Goal: Task Accomplishment & Management: Manage account settings

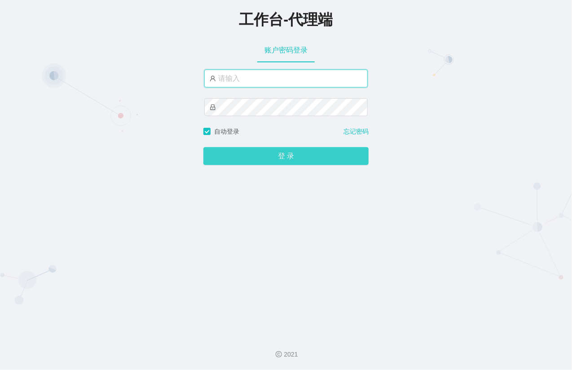
type input "xiaohei03"
click at [275, 155] on button "登 录" at bounding box center [285, 156] width 165 height 18
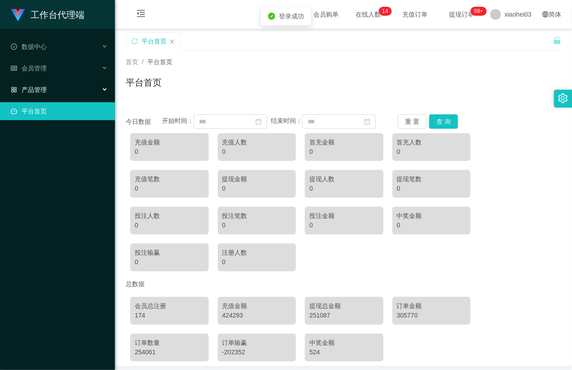
click at [54, 92] on div "产品管理" at bounding box center [57, 90] width 115 height 18
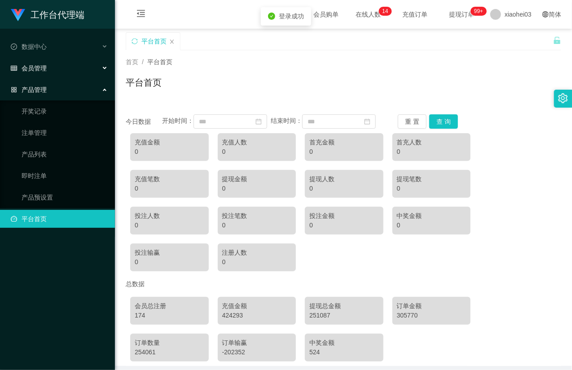
click at [55, 66] on div "会员管理" at bounding box center [57, 68] width 115 height 18
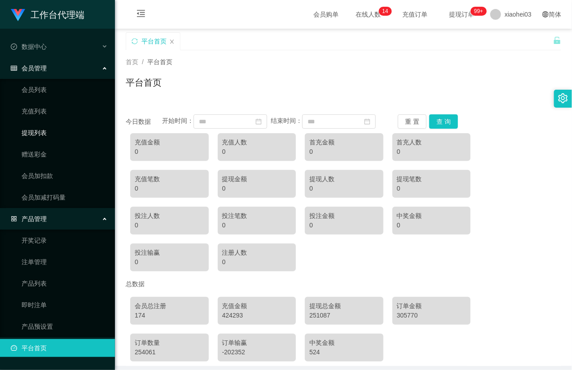
click at [35, 131] on link "提现列表" at bounding box center [65, 133] width 86 height 18
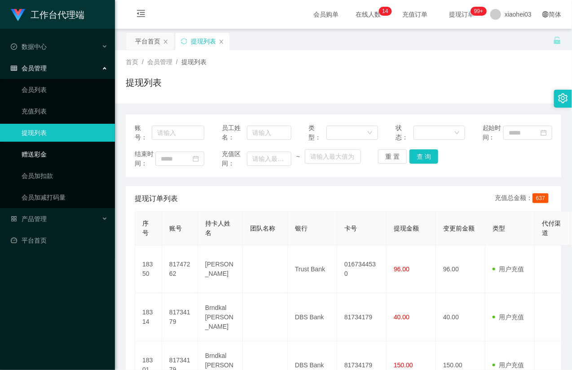
click at [49, 153] on link "赠送彩金" at bounding box center [65, 154] width 86 height 18
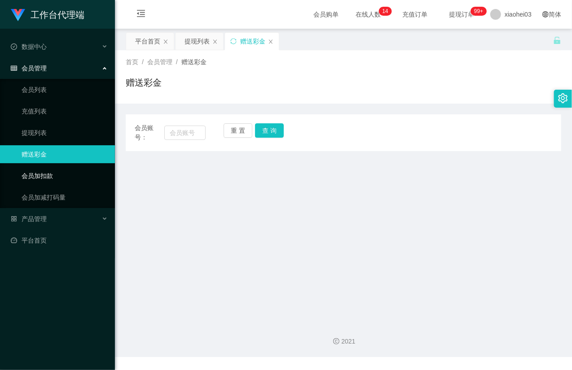
click at [49, 177] on link "会员加扣款" at bounding box center [65, 176] width 86 height 18
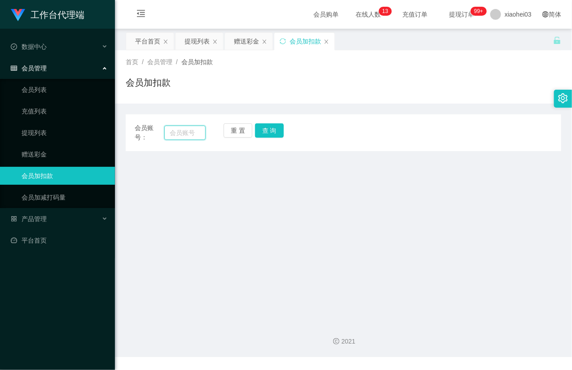
click at [179, 130] on input "text" at bounding box center [184, 133] width 41 height 14
click at [300, 74] on div "首页 / 会员管理 / 会员加扣款 / 会员加扣款" at bounding box center [343, 76] width 435 height 39
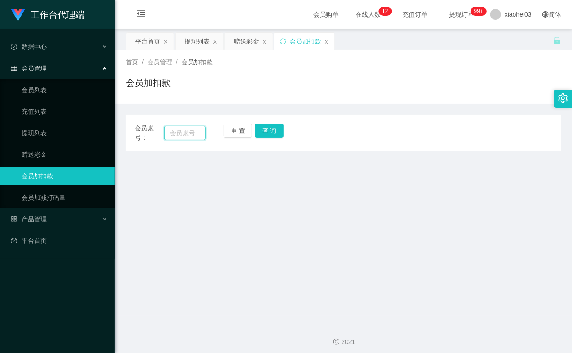
click at [185, 129] on input "text" at bounding box center [184, 133] width 41 height 14
paste input "81747262"
type input "81747262"
click at [264, 132] on button "查 询" at bounding box center [269, 130] width 29 height 14
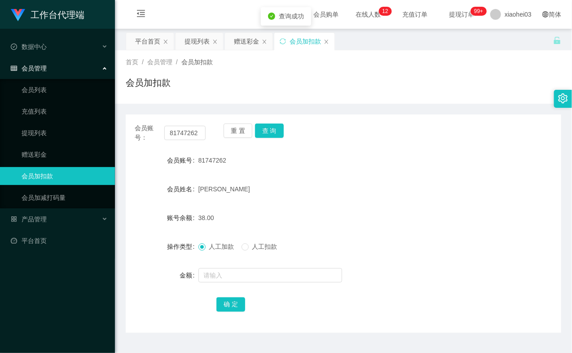
click at [265, 131] on div "重 置 查 询" at bounding box center [258, 132] width 71 height 19
click at [222, 277] on input "text" at bounding box center [270, 275] width 144 height 14
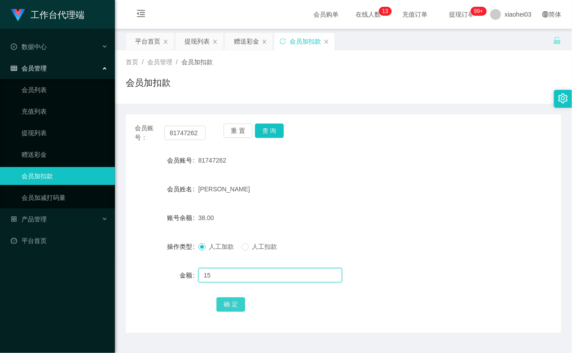
type input "15"
drag, startPoint x: 240, startPoint y: 302, endPoint x: 262, endPoint y: 267, distance: 42.3
click at [239, 302] on button "确 定" at bounding box center [230, 304] width 29 height 14
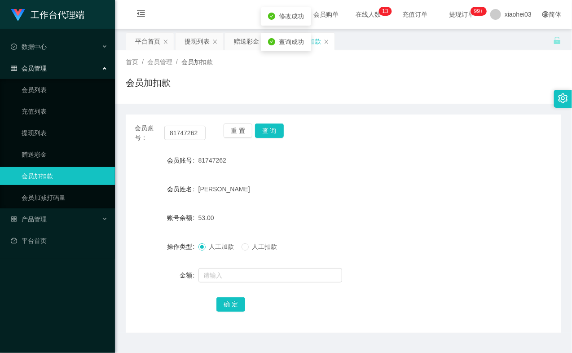
click at [319, 193] on div "[PERSON_NAME]" at bounding box center [325, 189] width 254 height 18
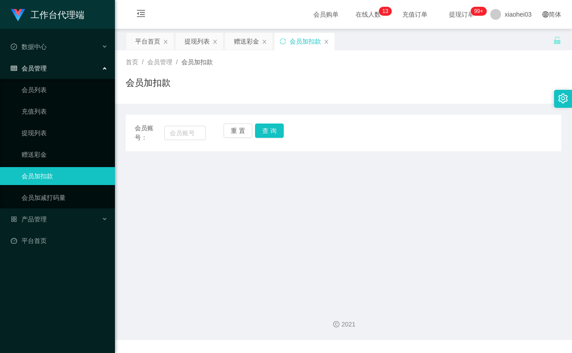
click at [311, 87] on div "会员加扣款" at bounding box center [343, 86] width 435 height 21
click at [183, 134] on input "text" at bounding box center [184, 133] width 41 height 14
paste input "81747262"
type input "81747262"
click at [267, 132] on button "查 询" at bounding box center [269, 130] width 29 height 14
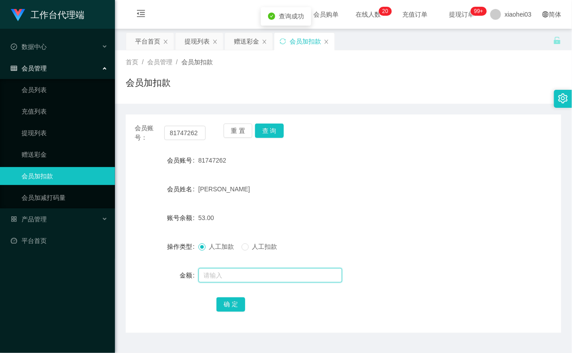
click at [214, 279] on input "text" at bounding box center [270, 275] width 144 height 14
type input "8"
click at [225, 307] on button "确 定" at bounding box center [230, 304] width 29 height 14
click at [348, 169] on div "81747262" at bounding box center [325, 160] width 254 height 18
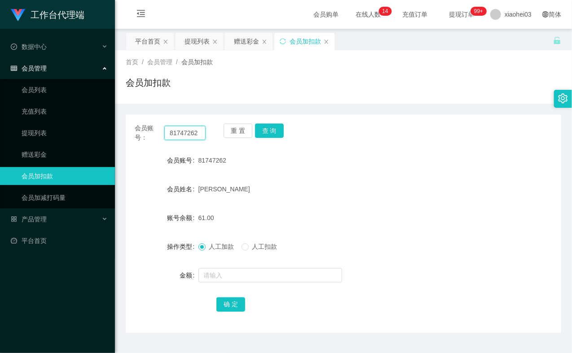
click at [184, 127] on input "81747262" at bounding box center [184, 133] width 41 height 14
click at [276, 134] on button "查 询" at bounding box center [269, 130] width 29 height 14
click at [276, 134] on div "重 置 查 询" at bounding box center [258, 132] width 71 height 19
drag, startPoint x: 276, startPoint y: 134, endPoint x: 281, endPoint y: 143, distance: 10.5
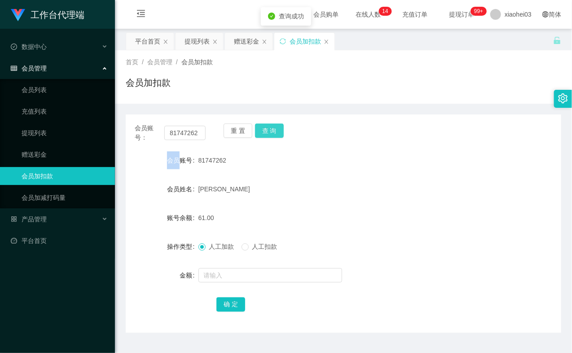
click at [276, 136] on button "查 询" at bounding box center [269, 130] width 29 height 14
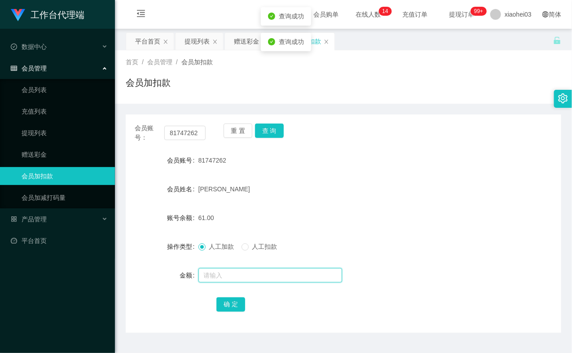
click at [245, 277] on input "text" at bounding box center [270, 275] width 144 height 14
type input "8"
click at [226, 309] on button "确 定" at bounding box center [230, 304] width 29 height 14
click at [393, 207] on form "会员账号 81747262 会员姓名 Mohamed Tharik 账号余额 69.00 操作类型 人工加款 人工扣款 金额 确 定" at bounding box center [343, 232] width 435 height 162
click at [53, 126] on link "提现列表" at bounding box center [65, 133] width 86 height 18
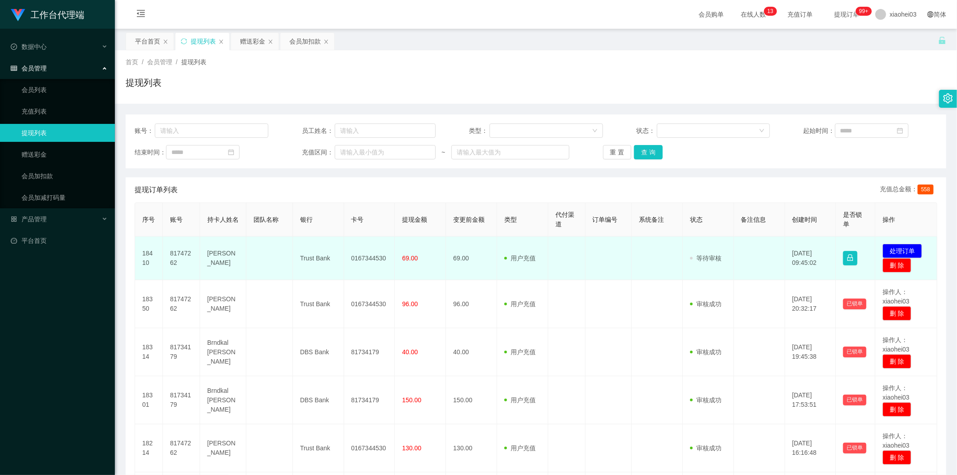
click at [178, 251] on td "81747262" at bounding box center [181, 258] width 37 height 44
copy td "81747262"
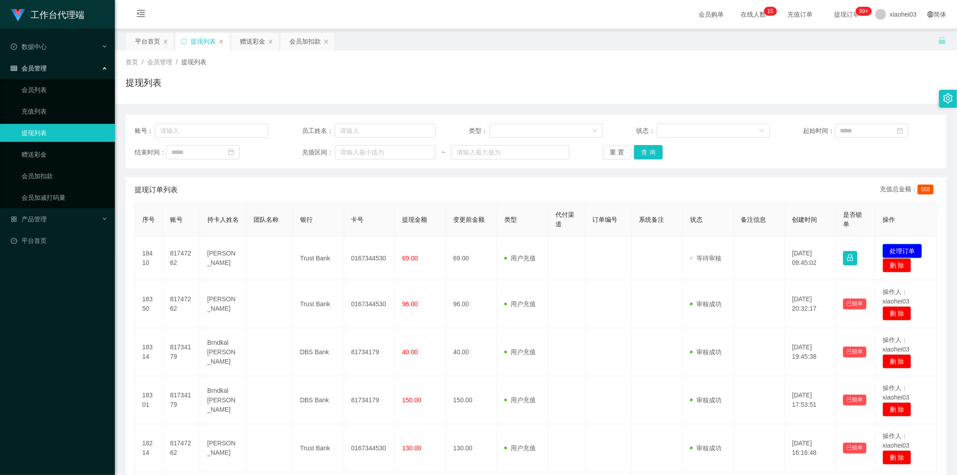
click at [904, 248] on button "处理订单" at bounding box center [902, 251] width 39 height 14
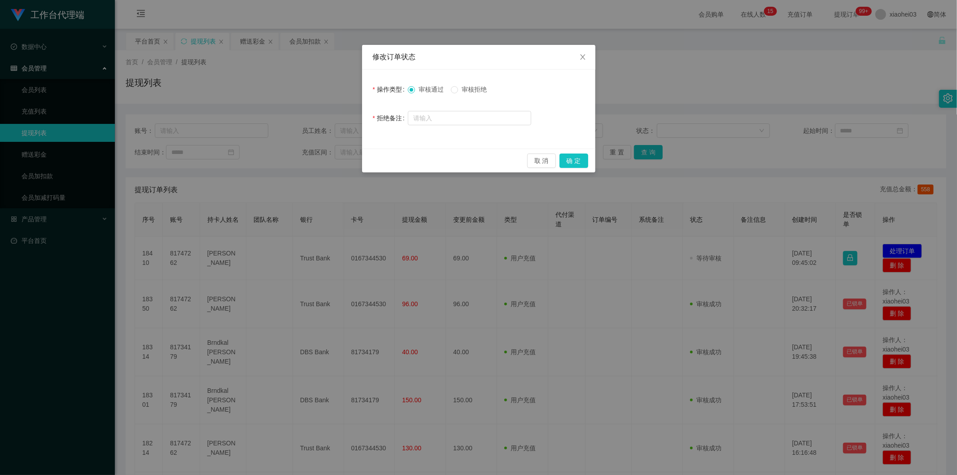
click at [589, 159] on div "取 消 确 定" at bounding box center [478, 161] width 233 height 24
click at [584, 159] on button "确 定" at bounding box center [574, 160] width 29 height 14
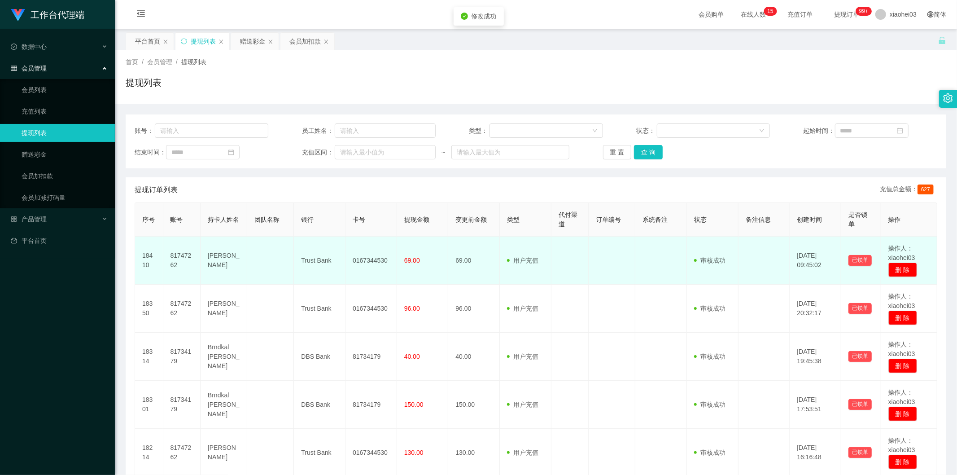
click at [606, 250] on td at bounding box center [612, 260] width 47 height 48
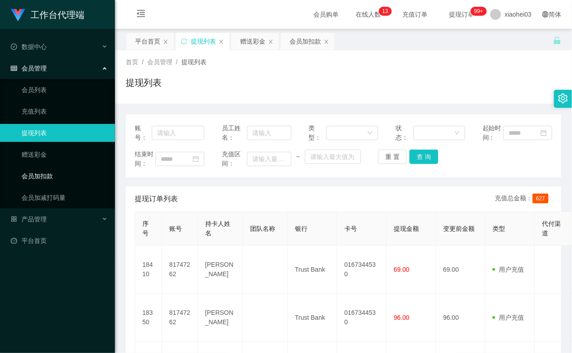
click at [36, 171] on link "会员加扣款" at bounding box center [65, 176] width 86 height 18
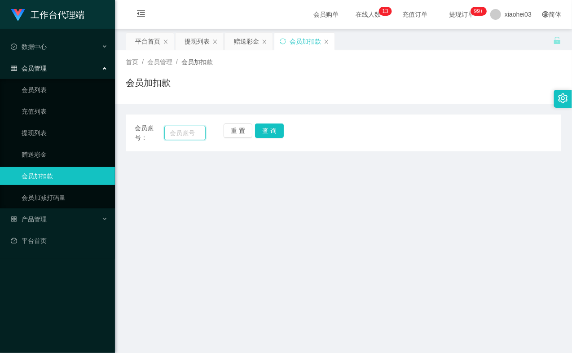
drag, startPoint x: 174, startPoint y: 134, endPoint x: 206, endPoint y: 133, distance: 31.4
click at [174, 134] on input "text" at bounding box center [184, 133] width 41 height 14
paste input "81747262"
type input "81747262"
click at [271, 134] on button "查 询" at bounding box center [269, 130] width 29 height 14
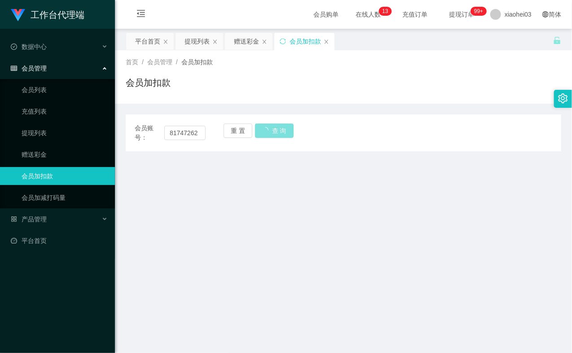
click at [271, 134] on div "重 置 查 询" at bounding box center [258, 132] width 71 height 19
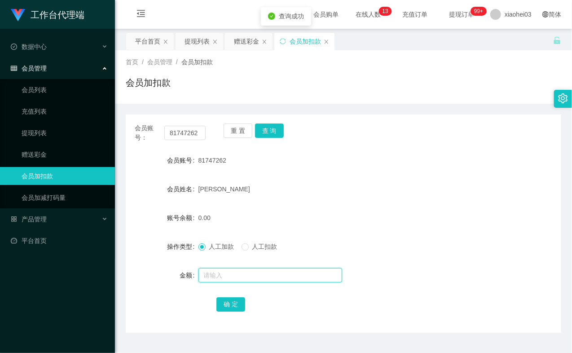
click at [232, 274] on input "text" at bounding box center [270, 275] width 144 height 14
type input "8"
click at [235, 305] on button "确 定" at bounding box center [230, 304] width 29 height 14
click at [313, 216] on div "8.00" at bounding box center [325, 218] width 254 height 18
drag, startPoint x: 54, startPoint y: 135, endPoint x: 53, endPoint y: 120, distance: 14.8
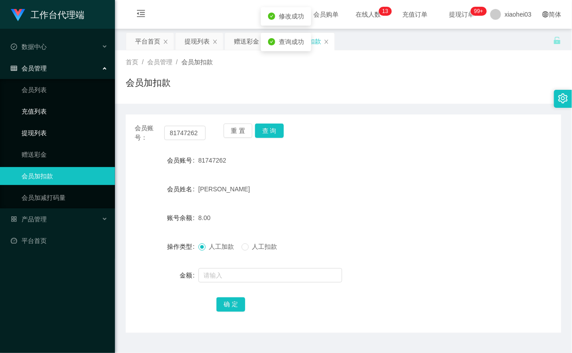
click at [54, 135] on link "提现列表" at bounding box center [65, 133] width 86 height 18
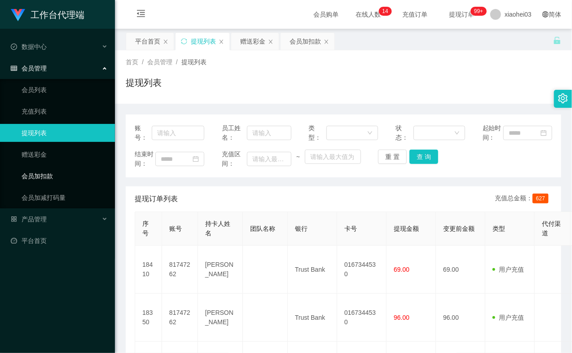
click at [44, 169] on link "会员加扣款" at bounding box center [65, 176] width 86 height 18
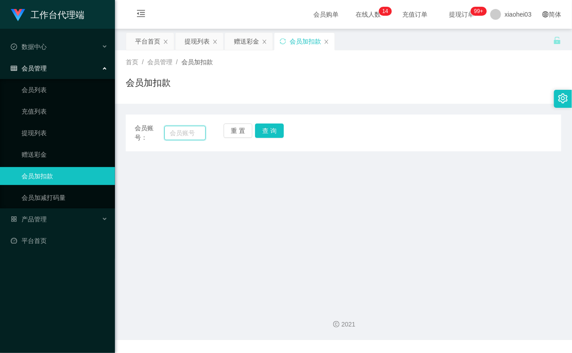
drag, startPoint x: 191, startPoint y: 136, endPoint x: 196, endPoint y: 135, distance: 5.0
click at [191, 135] on input "text" at bounding box center [184, 133] width 41 height 14
paste input "81747262"
type input "81747262"
click at [271, 128] on button "查 询" at bounding box center [269, 130] width 29 height 14
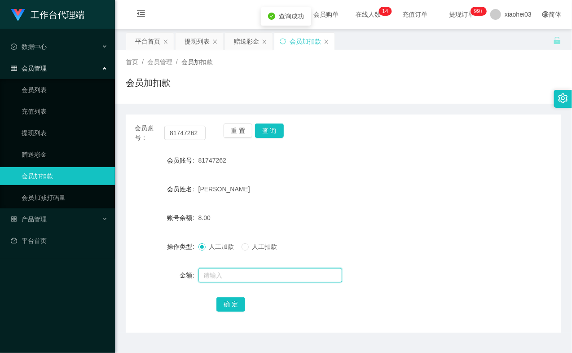
click at [249, 271] on input "text" at bounding box center [270, 275] width 144 height 14
type input "8"
click at [234, 302] on button "确 定" at bounding box center [230, 304] width 29 height 14
drag, startPoint x: 341, startPoint y: 211, endPoint x: 416, endPoint y: 110, distance: 125.7
click at [342, 209] on div "16.00" at bounding box center [325, 218] width 254 height 18
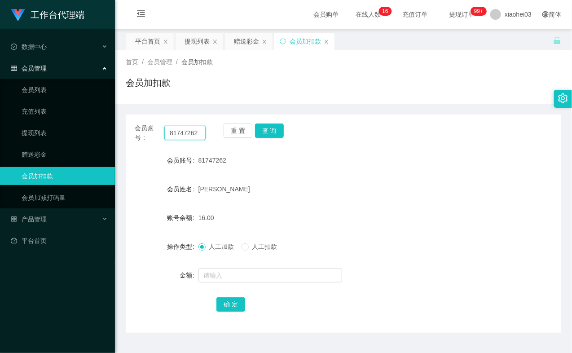
click at [184, 131] on input "81747262" at bounding box center [184, 133] width 41 height 14
click at [265, 129] on button "查 询" at bounding box center [269, 130] width 29 height 14
click at [265, 129] on div "重 置 查 询" at bounding box center [258, 132] width 71 height 19
click at [265, 129] on button "查 询" at bounding box center [269, 130] width 29 height 14
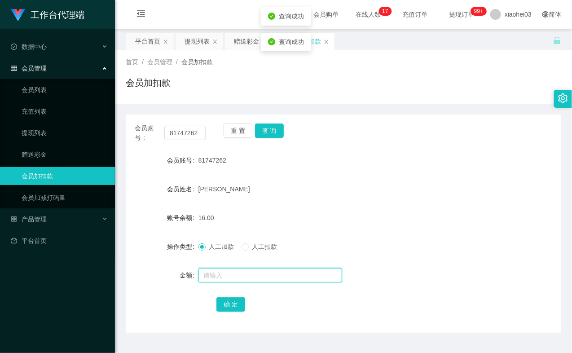
click at [241, 271] on input "text" at bounding box center [270, 275] width 144 height 14
type input "500"
click at [231, 302] on button "确 定" at bounding box center [230, 304] width 29 height 14
click at [343, 195] on div "[PERSON_NAME]" at bounding box center [325, 189] width 254 height 18
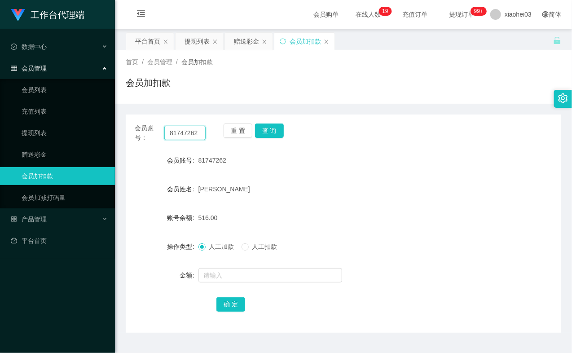
click at [194, 134] on input "81747262" at bounding box center [184, 133] width 41 height 14
click at [276, 131] on button "查 询" at bounding box center [269, 130] width 29 height 14
click at [276, 131] on div "重 置 查 询" at bounding box center [258, 132] width 71 height 19
click at [276, 131] on button "查 询" at bounding box center [269, 130] width 29 height 14
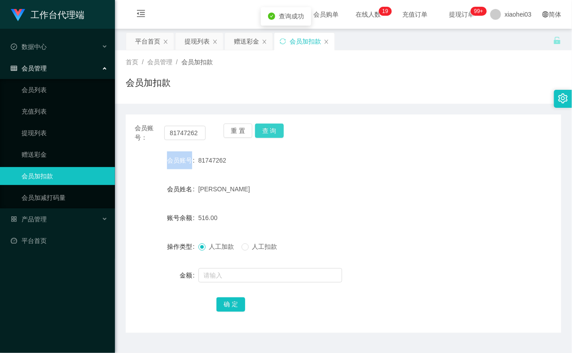
click at [276, 131] on div "重 置 查 询" at bounding box center [258, 132] width 71 height 19
drag, startPoint x: 302, startPoint y: 200, endPoint x: 271, endPoint y: 202, distance: 31.5
click at [302, 200] on form "会员账号 81747262 会员姓名 [PERSON_NAME] 账号余额 516.00 操作类型 人工加款 人工扣款 金额 确 定" at bounding box center [343, 232] width 435 height 162
click at [207, 188] on span "[PERSON_NAME]" at bounding box center [224, 188] width 52 height 7
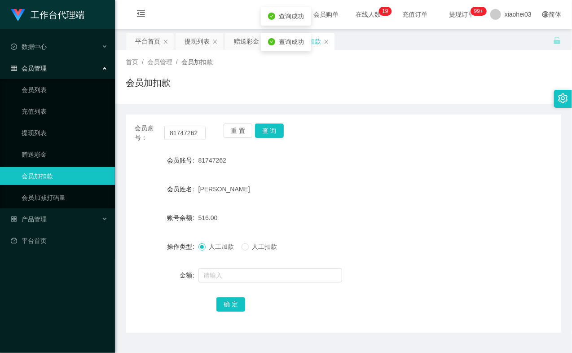
click at [241, 189] on span "[PERSON_NAME]" at bounding box center [224, 188] width 52 height 7
click at [214, 189] on span "[PERSON_NAME]" at bounding box center [224, 188] width 52 height 7
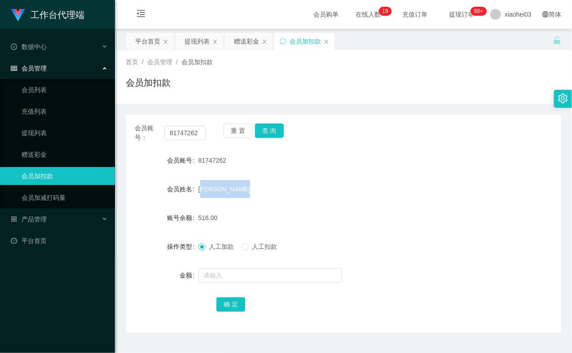
click at [237, 189] on span "[PERSON_NAME]" at bounding box center [224, 188] width 52 height 7
click at [214, 191] on span "[PERSON_NAME]" at bounding box center [224, 188] width 52 height 7
click at [236, 187] on span "[PERSON_NAME]" at bounding box center [224, 188] width 52 height 7
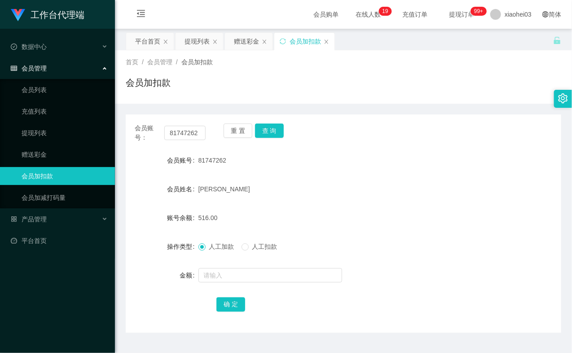
click at [236, 187] on span "[PERSON_NAME]" at bounding box center [224, 188] width 52 height 7
click at [203, 163] on span "81747262" at bounding box center [212, 160] width 28 height 7
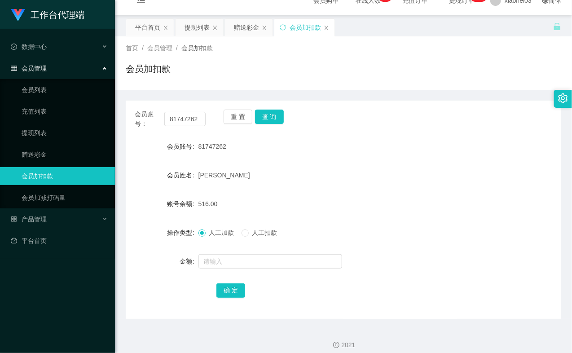
scroll to position [21, 0]
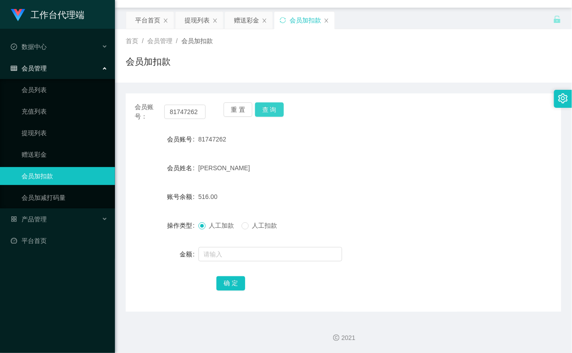
click at [279, 110] on button "查 询" at bounding box center [269, 109] width 29 height 14
click at [279, 110] on div "重 置 查 询" at bounding box center [258, 111] width 71 height 19
click at [189, 110] on input "81747262" at bounding box center [184, 112] width 41 height 14
click at [364, 147] on div "81747262" at bounding box center [325, 139] width 254 height 18
